Goal: Task Accomplishment & Management: Manage account settings

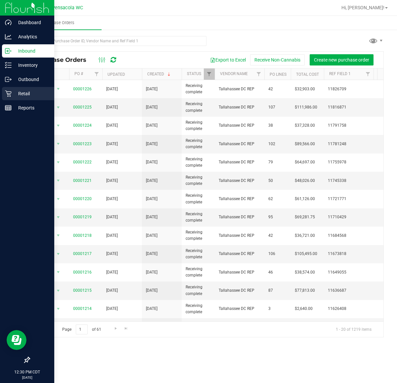
click at [8, 94] on icon at bounding box center [8, 94] width 6 height 6
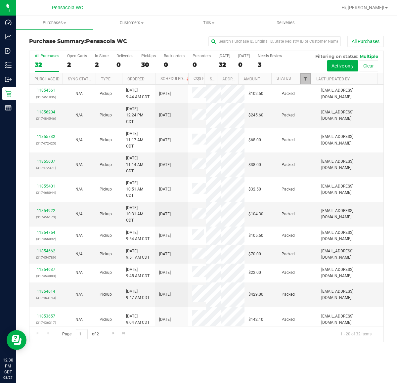
click at [305, 80] on span "Filter" at bounding box center [305, 78] width 5 height 5
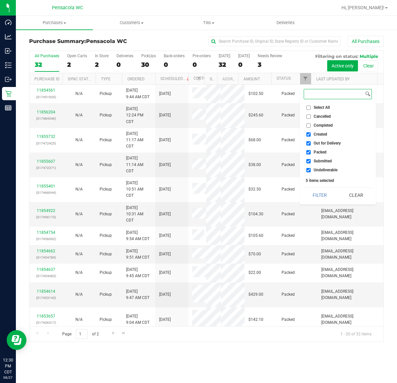
click at [313, 96] on input at bounding box center [334, 94] width 60 height 10
click at [310, 108] on input "Select All" at bounding box center [308, 108] width 4 height 4
checkbox input "true"
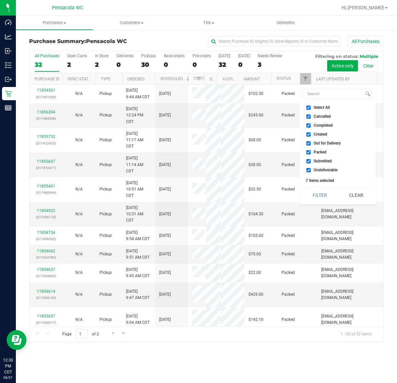
click at [310, 108] on input "Select All" at bounding box center [308, 108] width 4 height 4
checkbox input "false"
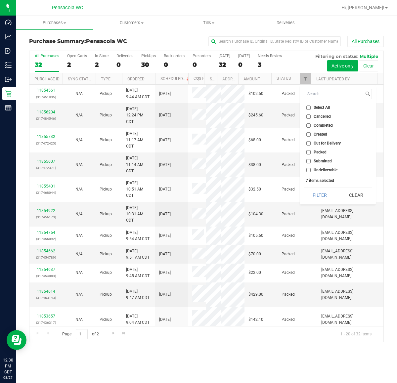
checkbox input "false"
click at [308, 161] on input "Submitted" at bounding box center [308, 161] width 4 height 4
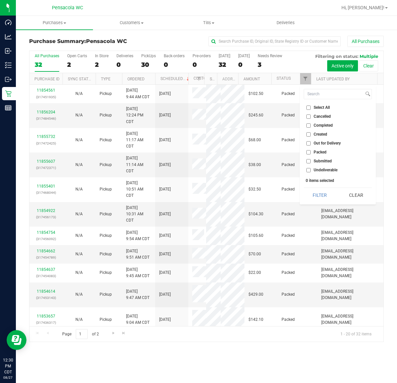
checkbox input "true"
click at [317, 192] on button "Filter" at bounding box center [320, 195] width 32 height 15
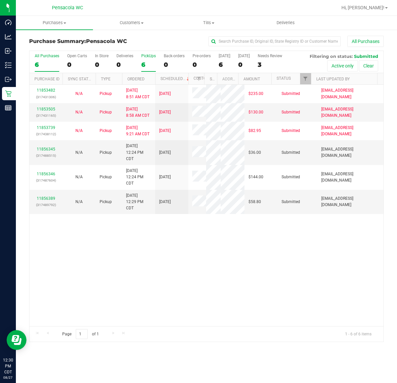
click at [148, 68] on label "PickUps 6" at bounding box center [148, 63] width 15 height 18
click at [0, 0] on input "PickUps 6" at bounding box center [0, 0] width 0 height 0
click at [152, 82] on th "Ordered" at bounding box center [138, 79] width 33 height 12
click at [52, 150] on link "11856345" at bounding box center [46, 149] width 19 height 5
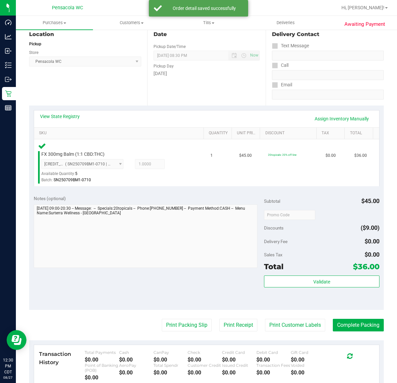
scroll to position [118, 0]
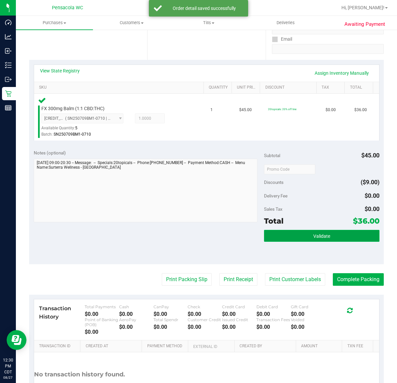
click at [304, 235] on button "Validate" at bounding box center [321, 236] width 115 height 12
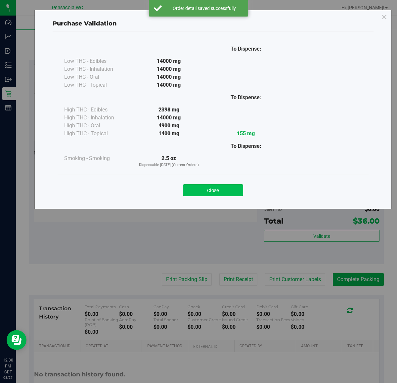
click at [220, 194] on button "Close" at bounding box center [213, 190] width 60 height 12
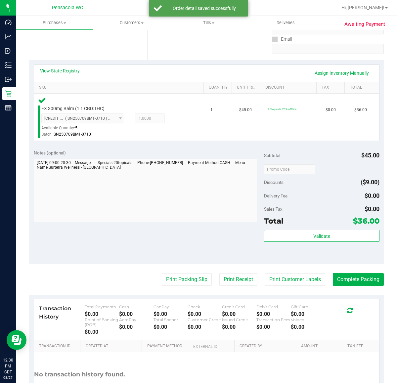
click at [174, 299] on div "Transaction History Total Payments $0.00 Cash $0.00 CanPay $0.00 Check $0.00 Cr…" at bounding box center [206, 319] width 345 height 41
click at [184, 278] on button "Print Packing Slip" at bounding box center [187, 279] width 50 height 13
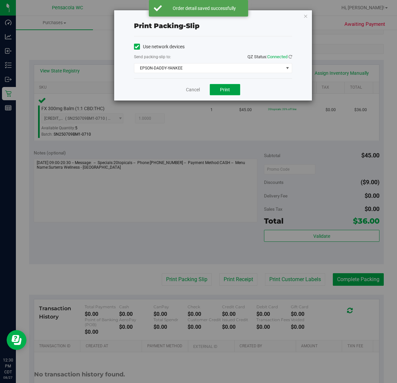
click at [228, 92] on span "Print" at bounding box center [225, 89] width 10 height 5
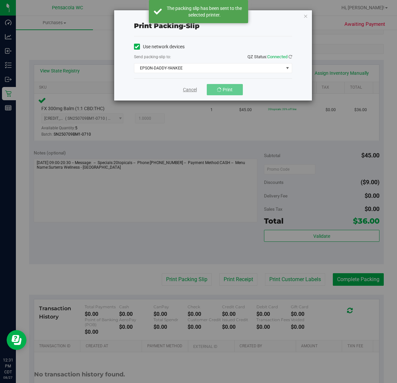
click at [186, 91] on link "Cancel" at bounding box center [190, 89] width 14 height 7
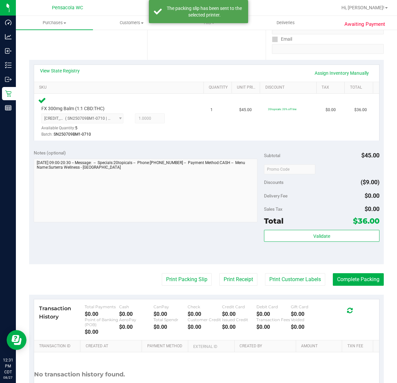
click at [173, 282] on button "Print Packing Slip" at bounding box center [187, 279] width 50 height 13
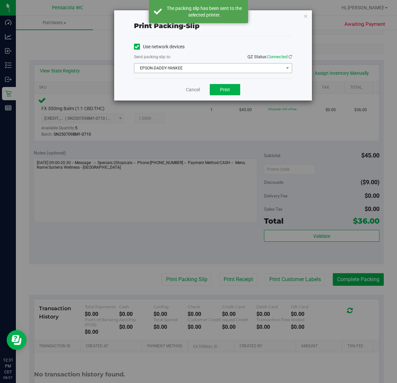
click at [223, 72] on span "EPSON-DADDY-YANKEE" at bounding box center [208, 68] width 149 height 9
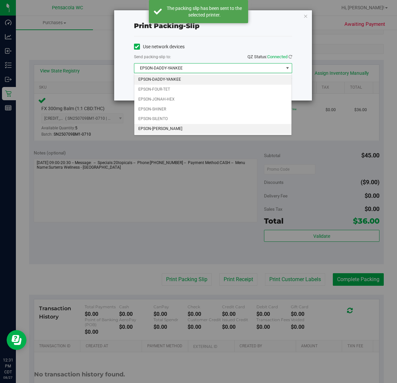
click at [192, 129] on li "EPSON-[PERSON_NAME]" at bounding box center [212, 129] width 157 height 10
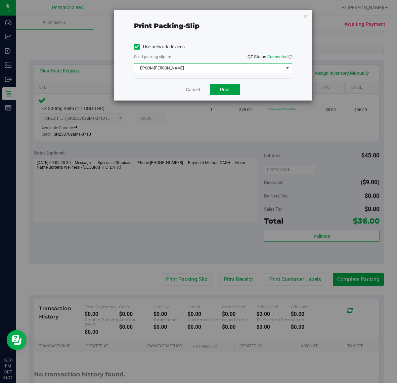
click at [225, 94] on button "Print" at bounding box center [225, 89] width 30 height 11
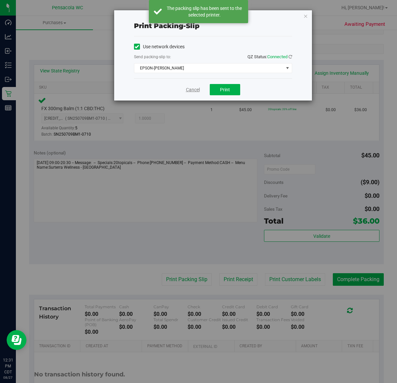
click at [196, 90] on link "Cancel" at bounding box center [193, 89] width 14 height 7
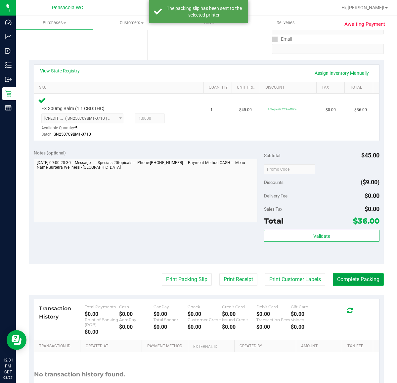
click at [348, 275] on button "Complete Packing" at bounding box center [358, 279] width 51 height 13
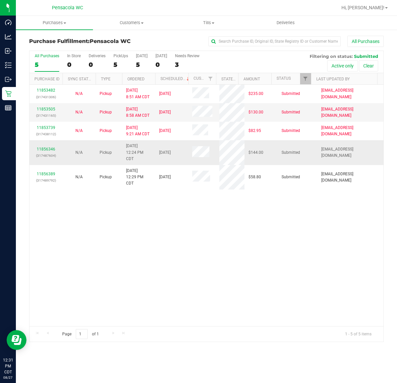
click at [53, 152] on div "11856346 (317487604)" at bounding box center [45, 152] width 25 height 13
click at [49, 155] on p "(317487604)" at bounding box center [45, 156] width 25 height 6
click at [46, 141] on td "11856346 (317487604)" at bounding box center [45, 152] width 33 height 25
click at [48, 150] on link "11856346" at bounding box center [46, 149] width 19 height 5
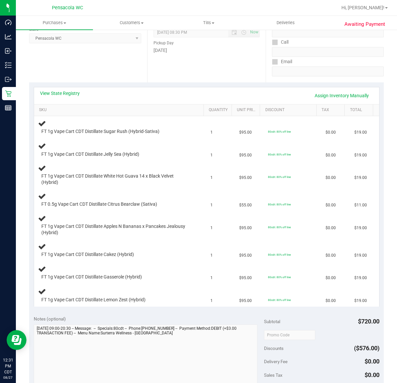
scroll to position [99, 0]
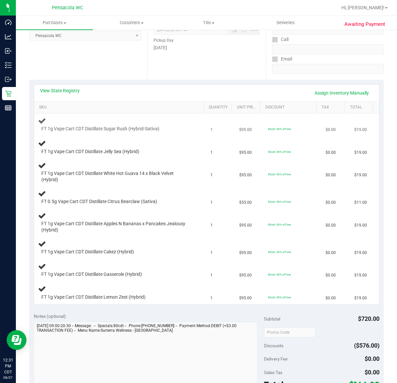
click at [171, 115] on td "FT 1g Vape Cart CDT Distillate Sugar Rush (Hybrid-Sativa)" at bounding box center [120, 124] width 173 height 22
click at [130, 109] on link "SKU" at bounding box center [120, 107] width 162 height 5
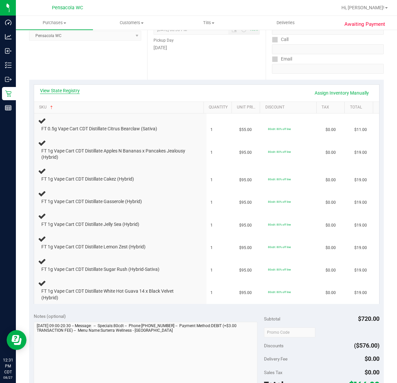
click at [68, 87] on link "View State Registry" at bounding box center [60, 90] width 40 height 7
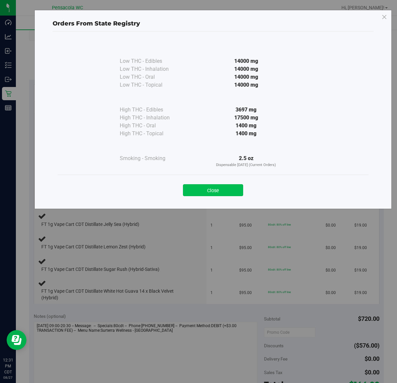
click at [223, 195] on button "Close" at bounding box center [213, 190] width 60 height 12
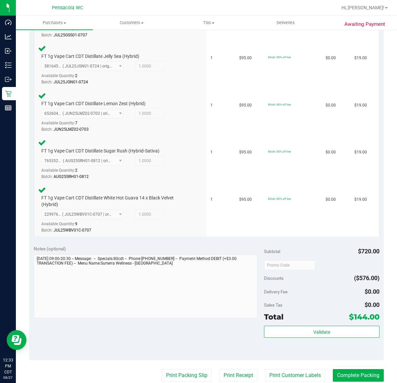
scroll to position [378, 0]
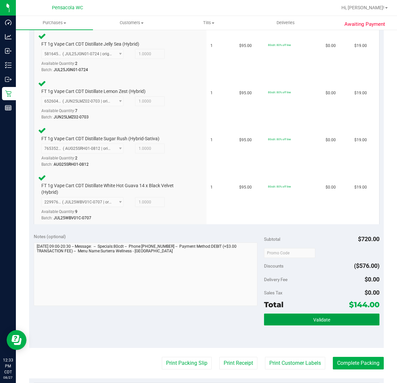
click at [298, 314] on button "Validate" at bounding box center [321, 320] width 115 height 12
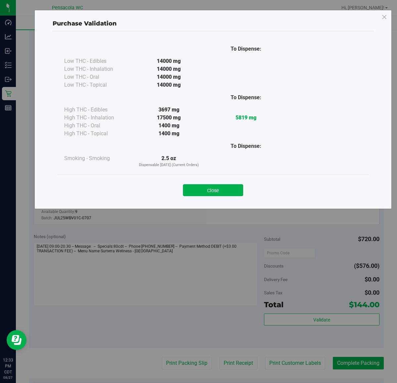
click at [297, 308] on div "Purchase Validation To Dispense: Low THC - Edibles 14000 mg" at bounding box center [201, 191] width 402 height 383
click at [222, 189] on button "Close" at bounding box center [213, 190] width 60 height 12
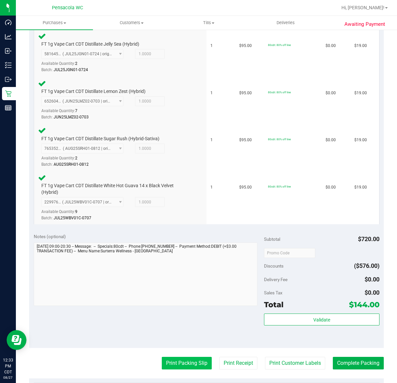
click at [168, 359] on button "Print Packing Slip" at bounding box center [187, 363] width 50 height 13
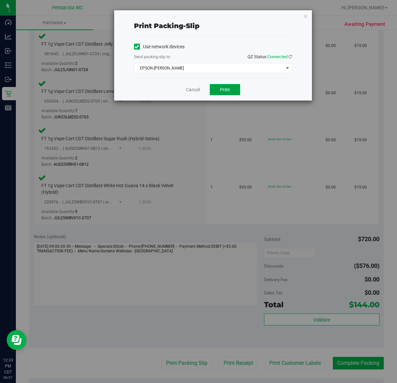
click at [229, 93] on button "Print" at bounding box center [225, 89] width 30 height 11
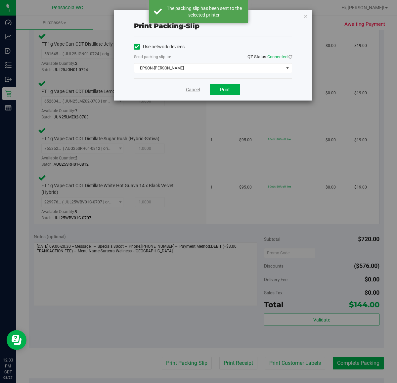
click at [195, 92] on link "Cancel" at bounding box center [193, 89] width 14 height 7
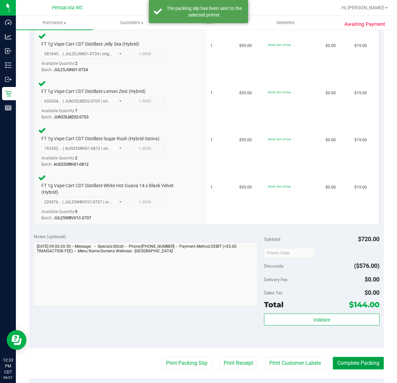
click at [350, 361] on button "Complete Packing" at bounding box center [358, 363] width 51 height 13
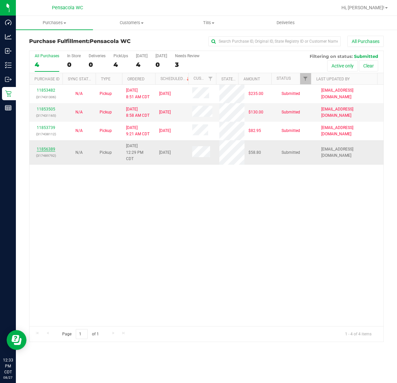
click at [43, 151] on link "11856389" at bounding box center [46, 149] width 19 height 5
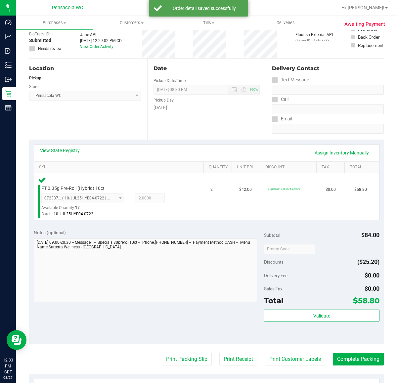
scroll to position [75, 0]
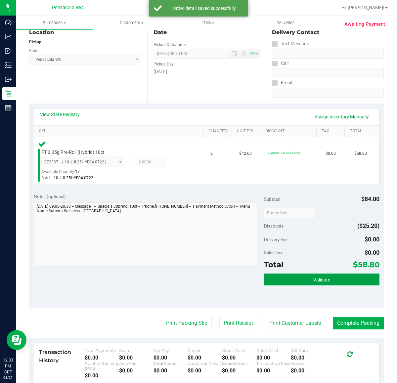
click at [290, 275] on button "Validate" at bounding box center [321, 280] width 115 height 12
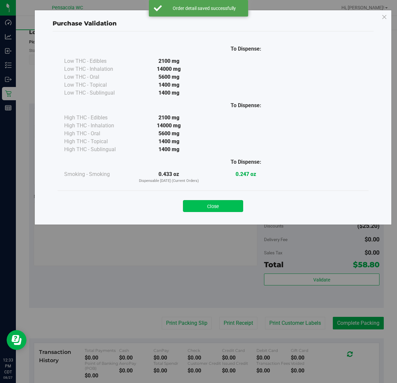
click at [231, 204] on button "Close" at bounding box center [213, 206] width 60 height 12
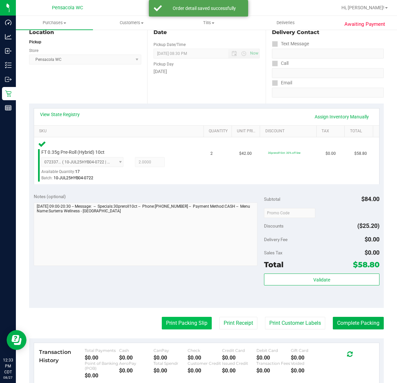
click at [174, 327] on button "Print Packing Slip" at bounding box center [187, 323] width 50 height 13
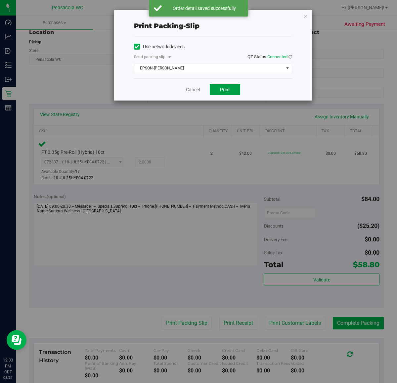
click at [227, 95] on button "Print" at bounding box center [225, 89] width 30 height 11
click at [192, 92] on link "Cancel" at bounding box center [193, 89] width 14 height 7
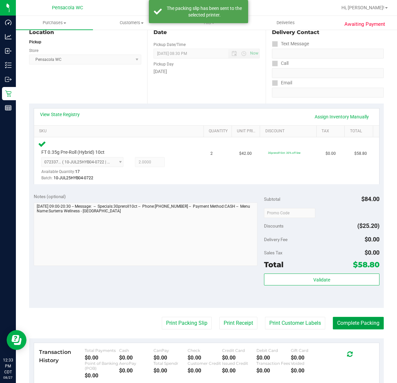
click at [351, 327] on button "Complete Packing" at bounding box center [358, 323] width 51 height 13
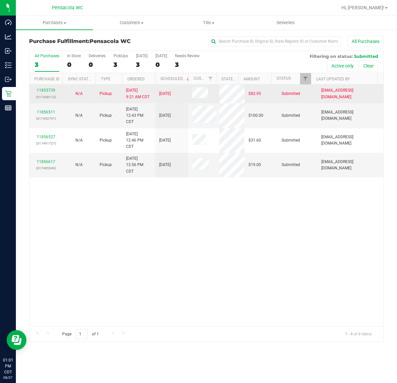
click at [57, 102] on td "11853739 (317438112)" at bounding box center [45, 94] width 33 height 19
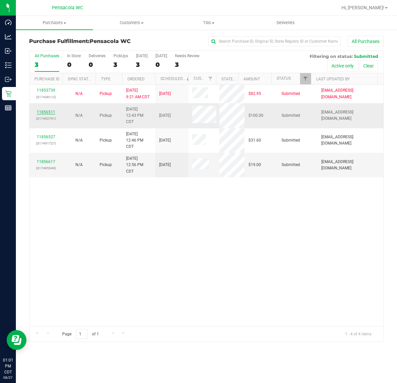
click at [40, 113] on link "11856511" at bounding box center [46, 112] width 19 height 5
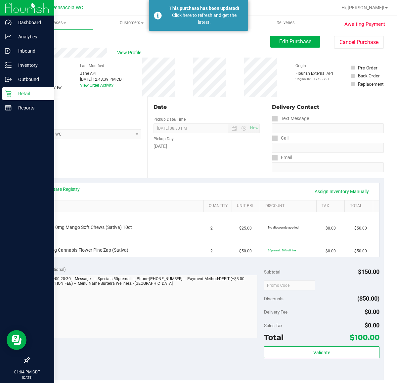
click at [7, 95] on icon at bounding box center [8, 93] width 7 height 7
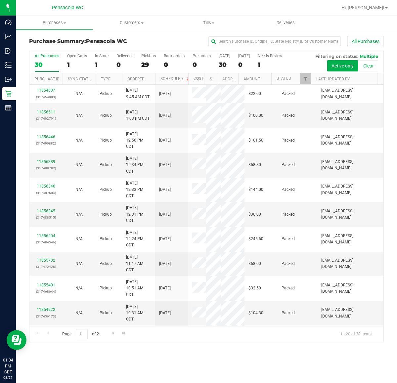
click at [299, 78] on th "Status" at bounding box center [291, 79] width 40 height 12
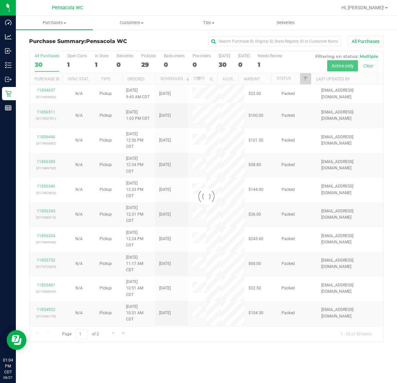
click at [304, 80] on div at bounding box center [206, 196] width 354 height 291
click at [305, 80] on div at bounding box center [206, 196] width 354 height 291
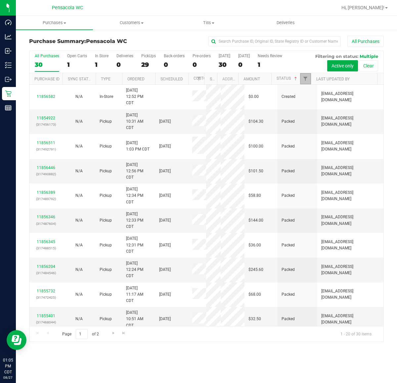
click at [304, 76] on link "Filter" at bounding box center [305, 78] width 11 height 11
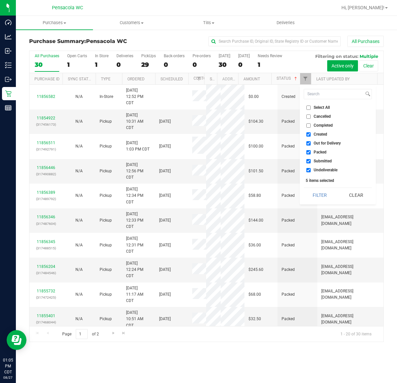
click at [311, 109] on label "Select All" at bounding box center [317, 108] width 23 height 4
click at [311, 109] on input "Select All" at bounding box center [308, 108] width 4 height 4
checkbox input "true"
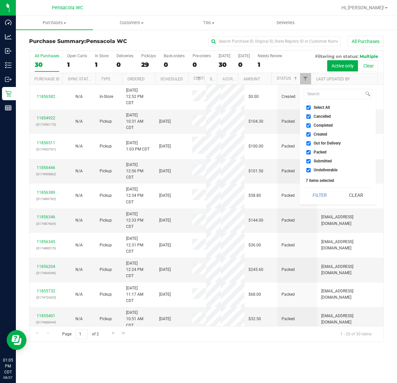
click at [311, 109] on label "Select All" at bounding box center [317, 108] width 23 height 4
click at [311, 109] on input "Select All" at bounding box center [308, 108] width 4 height 4
checkbox input "false"
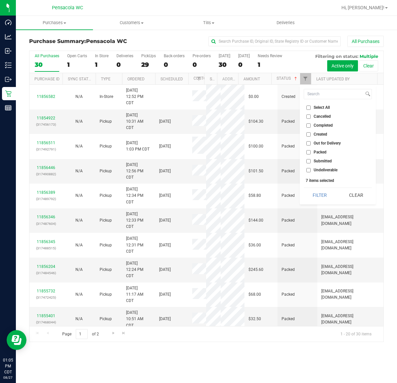
checkbox input "false"
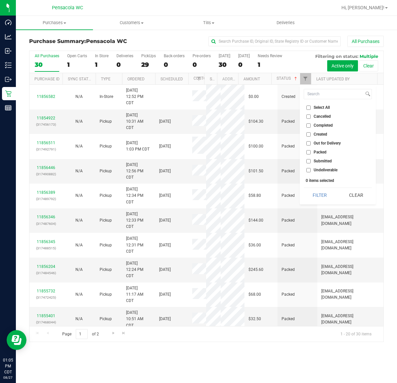
click at [309, 161] on input "Submitted" at bounding box center [308, 161] width 4 height 4
checkbox input "true"
click at [310, 200] on button "Filter" at bounding box center [320, 195] width 32 height 15
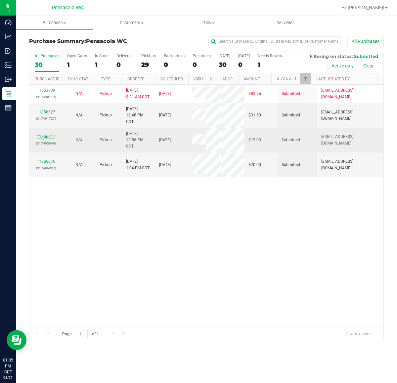
click at [49, 137] on link "11856617" at bounding box center [46, 136] width 19 height 5
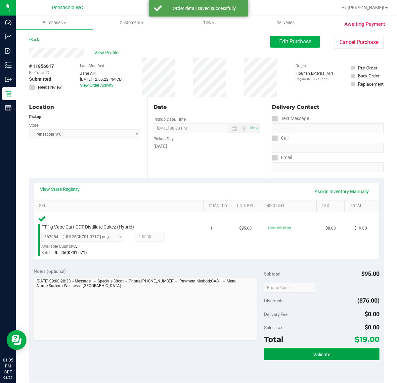
click at [319, 352] on span "Validate" at bounding box center [321, 354] width 17 height 5
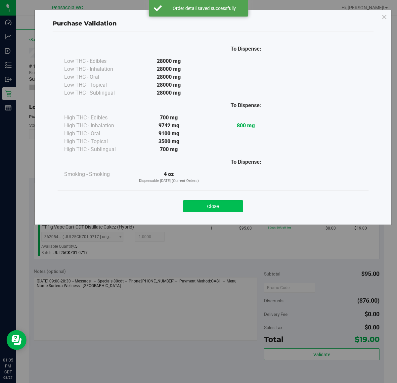
click at [227, 208] on button "Close" at bounding box center [213, 206] width 60 height 12
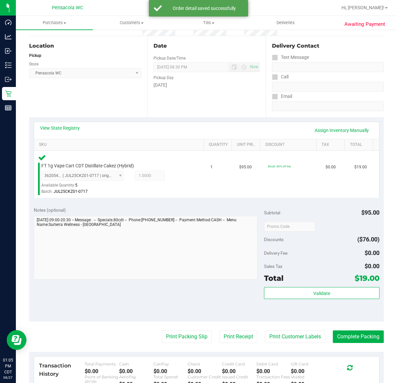
scroll to position [64, 0]
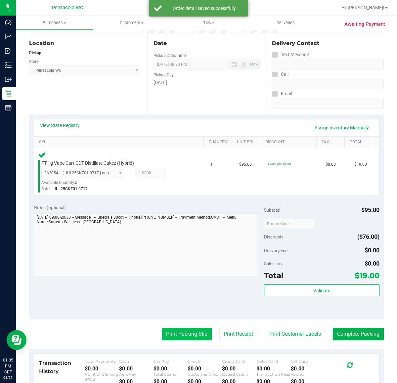
click at [180, 336] on button "Print Packing Slip" at bounding box center [187, 334] width 50 height 13
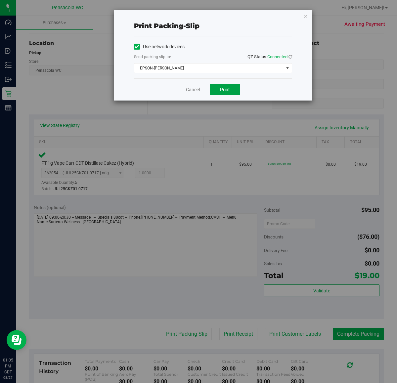
click at [234, 89] on button "Print" at bounding box center [225, 89] width 30 height 11
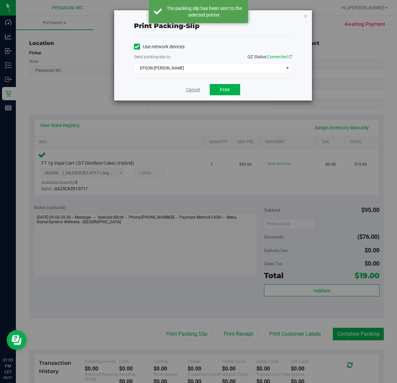
click at [194, 88] on link "Cancel" at bounding box center [193, 89] width 14 height 7
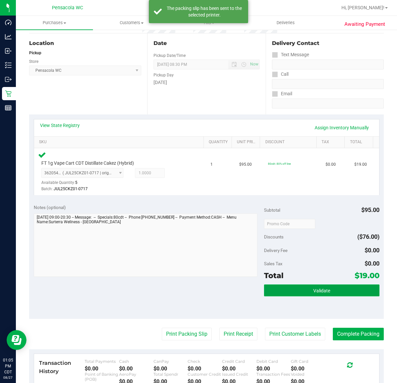
click at [325, 291] on span "Validate" at bounding box center [321, 290] width 17 height 5
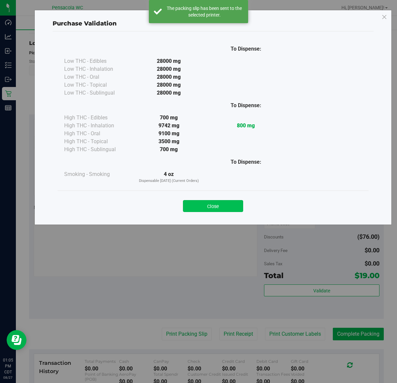
click at [216, 205] on button "Close" at bounding box center [213, 206] width 60 height 12
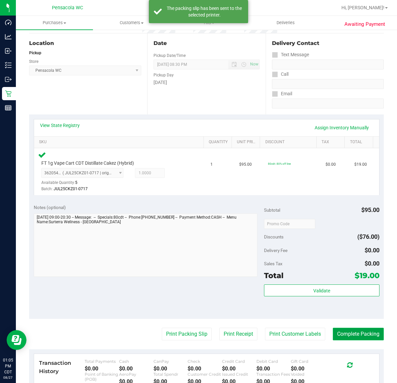
click at [350, 332] on button "Complete Packing" at bounding box center [358, 334] width 51 height 13
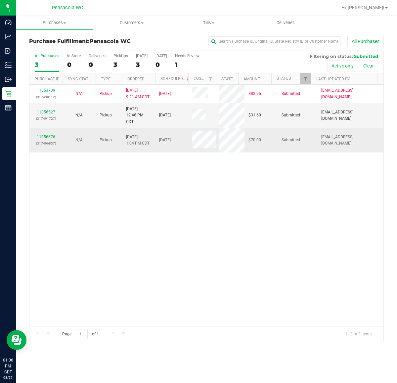
click at [46, 137] on link "11856676" at bounding box center [46, 137] width 19 height 5
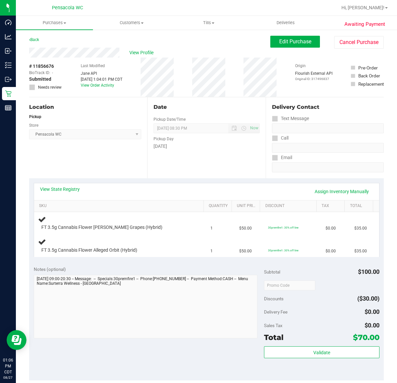
click at [336, 320] on div "Sales Tax $0.00" at bounding box center [321, 326] width 115 height 12
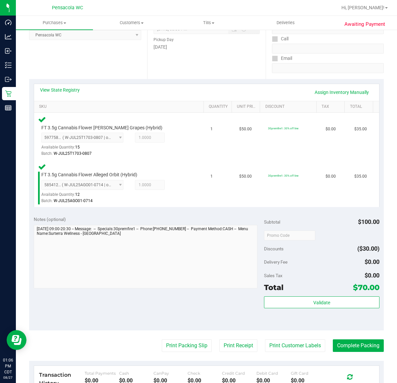
scroll to position [103, 0]
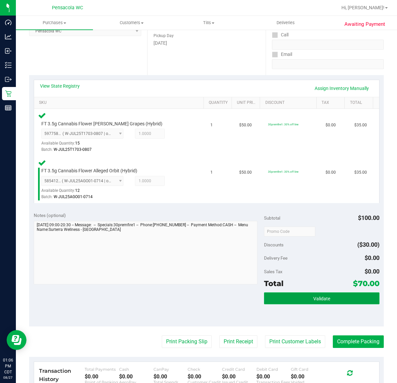
click at [302, 303] on button "Validate" at bounding box center [321, 298] width 115 height 12
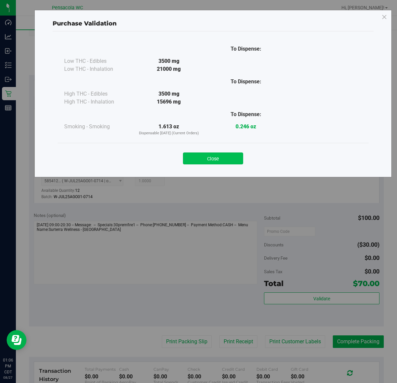
click at [229, 154] on button "Close" at bounding box center [213, 159] width 60 height 12
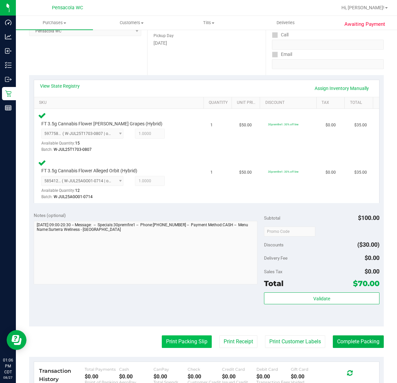
click at [192, 345] on button "Print Packing Slip" at bounding box center [187, 341] width 50 height 13
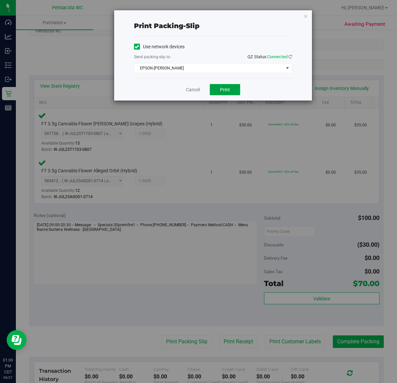
click at [229, 95] on button "Print" at bounding box center [225, 89] width 30 height 11
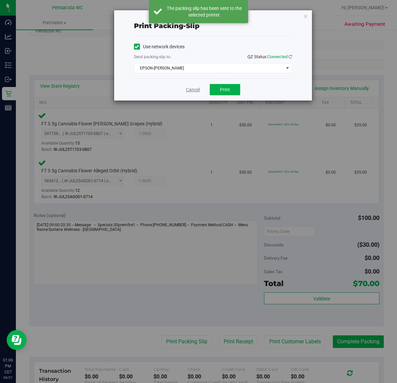
click at [191, 89] on link "Cancel" at bounding box center [193, 89] width 14 height 7
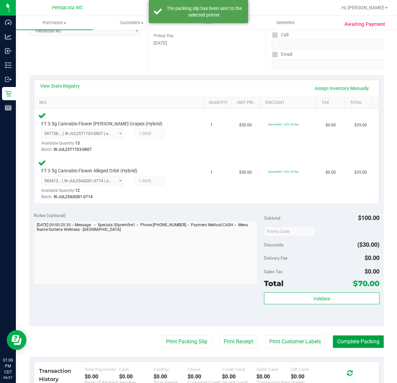
click at [367, 341] on button "Complete Packing" at bounding box center [358, 341] width 51 height 13
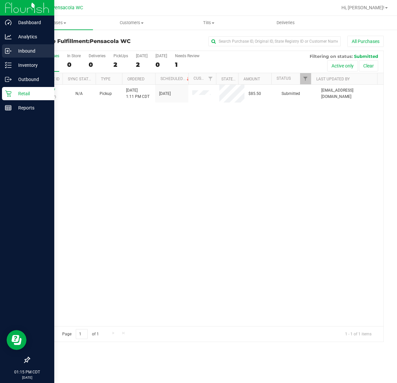
click at [11, 47] on div "Inbound" at bounding box center [28, 50] width 52 height 13
